Goal: Transaction & Acquisition: Obtain resource

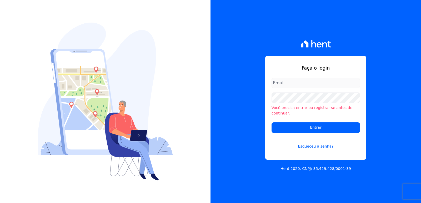
type input "[EMAIL_ADDRESS][DOMAIN_NAME]"
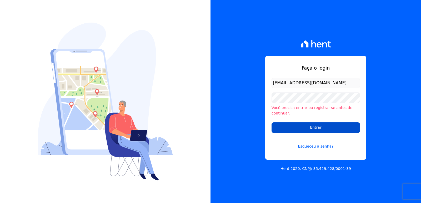
click at [284, 123] on input "Entrar" at bounding box center [315, 128] width 88 height 11
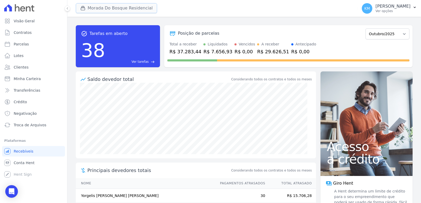
click at [95, 7] on button "Morada Do Bosque Residencial" at bounding box center [116, 8] width 81 height 10
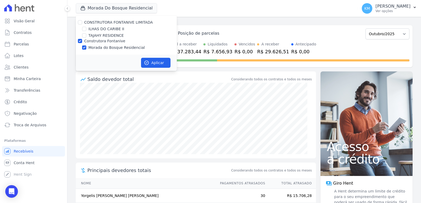
click at [86, 29] on div "ILHAS DO CARIBE II" at bounding box center [126, 29] width 101 height 6
drag, startPoint x: 83, startPoint y: 28, endPoint x: 82, endPoint y: 31, distance: 3.3
click at [82, 27] on input "ILHAS DO CARIBE II" at bounding box center [84, 29] width 4 height 4
checkbox input "true"
drag, startPoint x: 78, startPoint y: 40, endPoint x: 82, endPoint y: 45, distance: 6.6
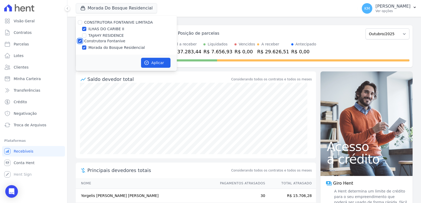
click at [78, 40] on input "Construtora Fontanive" at bounding box center [80, 41] width 4 height 4
checkbox input "false"
click at [169, 65] on button "Aplicar" at bounding box center [155, 63] width 29 height 10
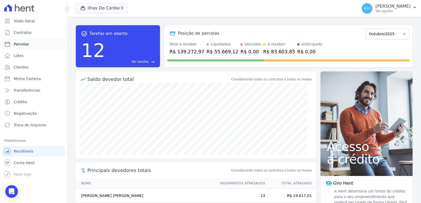
click at [21, 48] on link "Parcelas" at bounding box center [33, 44] width 63 height 11
click at [13, 24] on link "Visão Geral" at bounding box center [33, 21] width 63 height 11
click at [17, 29] on link "Contratos" at bounding box center [33, 32] width 63 height 11
click at [21, 32] on span "Contratos" at bounding box center [23, 32] width 18 height 5
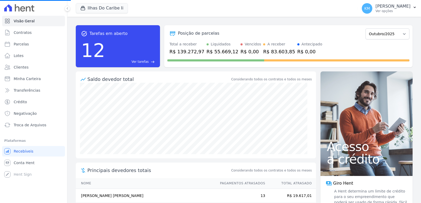
select select
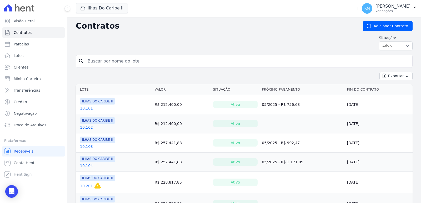
click at [107, 66] on input "search" at bounding box center [247, 61] width 326 height 11
type input "6.304"
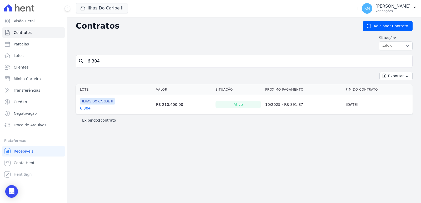
click at [83, 106] on link "6.304" at bounding box center [85, 108] width 11 height 5
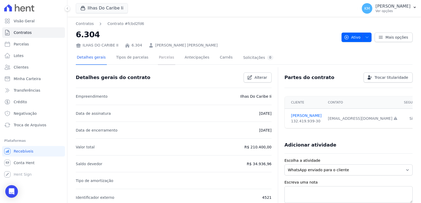
click at [164, 57] on link "Parcelas" at bounding box center [166, 58] width 17 height 14
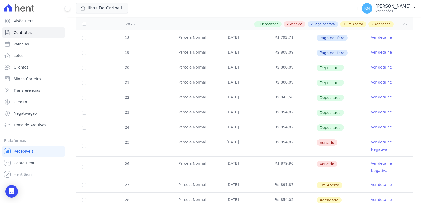
scroll to position [153, 0]
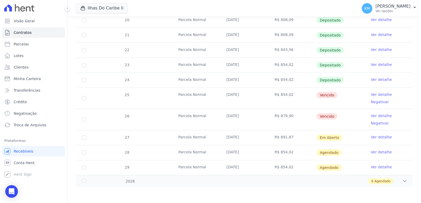
click at [376, 80] on link "Ver detalhe" at bounding box center [381, 79] width 21 height 5
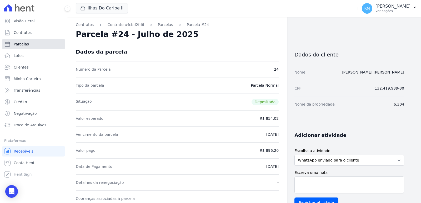
click at [18, 46] on span "Parcelas" at bounding box center [21, 44] width 15 height 5
select select
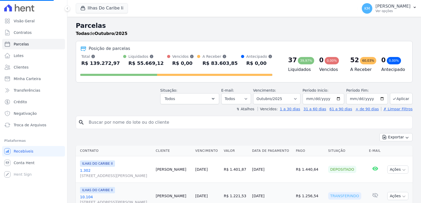
select select
click at [118, 125] on input "search" at bounding box center [247, 122] width 325 height 11
select select
click at [81, 122] on icon "search" at bounding box center [81, 122] width 6 height 6
click at [96, 123] on input "search" at bounding box center [247, 122] width 325 height 11
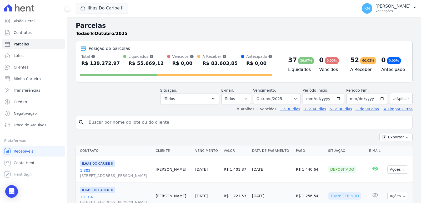
click at [96, 123] on input "search" at bounding box center [247, 122] width 325 height 11
paste input "j"
type input "joao gui"
select select
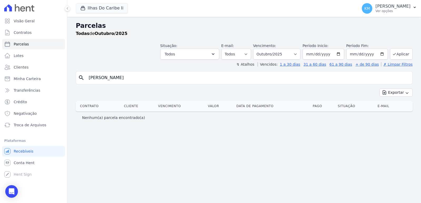
drag, startPoint x: 110, startPoint y: 81, endPoint x: 0, endPoint y: 80, distance: 109.4
click at [0, 80] on div "Visão Geral Contratos Parcelas Lotes Clientes Minha Carteira Transferências Cré…" at bounding box center [210, 101] width 421 height 203
type input "[PERSON_NAME]"
select select
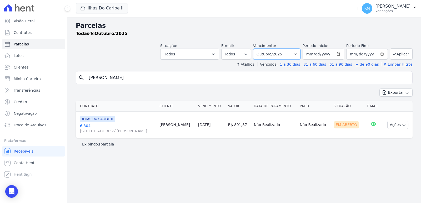
click at [285, 57] on select "[GEOGRAPHIC_DATA] por período ──────── Todos os meses Agosto/2022 Setembro/2022…" at bounding box center [276, 54] width 47 height 11
select select "09/2025"
click at [260, 49] on select "[GEOGRAPHIC_DATA] por período ──────── Todos os meses Agosto/2022 Setembro/2022…" at bounding box center [276, 54] width 47 height 11
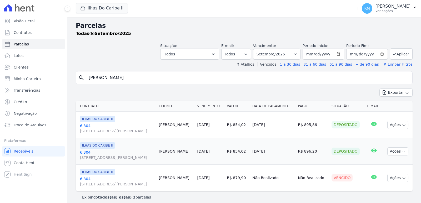
select select
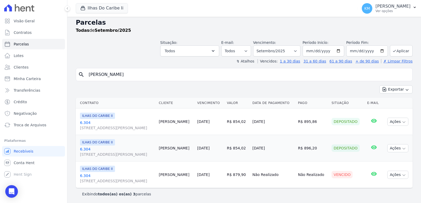
scroll to position [4, 0]
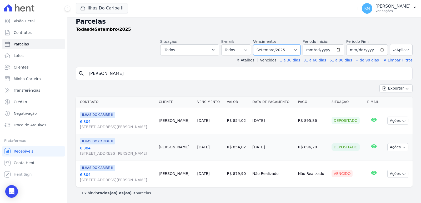
click at [271, 51] on select "[GEOGRAPHIC_DATA] por período ──────── Todos os meses Agosto/2022 Setembro/2022…" at bounding box center [276, 49] width 47 height 11
select select "08/2025"
click at [256, 44] on select "[GEOGRAPHIC_DATA] por período ──────── Todos os meses Agosto/2022 Setembro/2022…" at bounding box center [276, 49] width 47 height 11
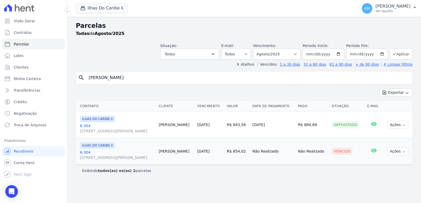
select select
drag, startPoint x: 195, startPoint y: 29, endPoint x: 202, endPoint y: 30, distance: 6.7
click at [196, 29] on h2 "Parcelas" at bounding box center [244, 25] width 337 height 9
click at [399, 154] on button "Ações" at bounding box center [397, 152] width 21 height 8
click at [375, 164] on link "Ver boleto" at bounding box center [395, 164] width 50 height 10
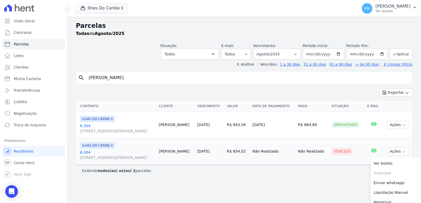
click at [294, 60] on header "Parcelas Todas de Agosto/2025 Situação: Agendado Em Aberto Pago Processando Can…" at bounding box center [244, 44] width 337 height 46
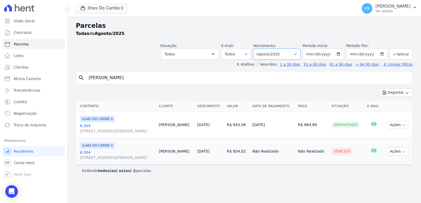
click at [289, 58] on select "[GEOGRAPHIC_DATA] por período ──────── Todos os meses Agosto/2022 Setembro/2022…" at bounding box center [276, 54] width 47 height 11
select select "09/2025"
click at [260, 49] on select "[GEOGRAPHIC_DATA] por período ──────── Todos os meses Agosto/2022 Setembro/2022…" at bounding box center [276, 54] width 47 height 11
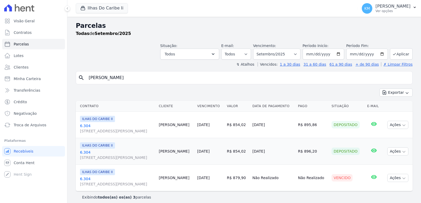
select select
click at [415, 75] on div "Parcelas Todas de Setembro/2025 Situação: Agendado Em Aberto Pago Processando C…" at bounding box center [243, 112] width 353 height 191
click at [400, 181] on button "Ações" at bounding box center [397, 178] width 21 height 8
click at [392, 190] on link "Ver boleto" at bounding box center [395, 190] width 50 height 10
